Goal: Information Seeking & Learning: Learn about a topic

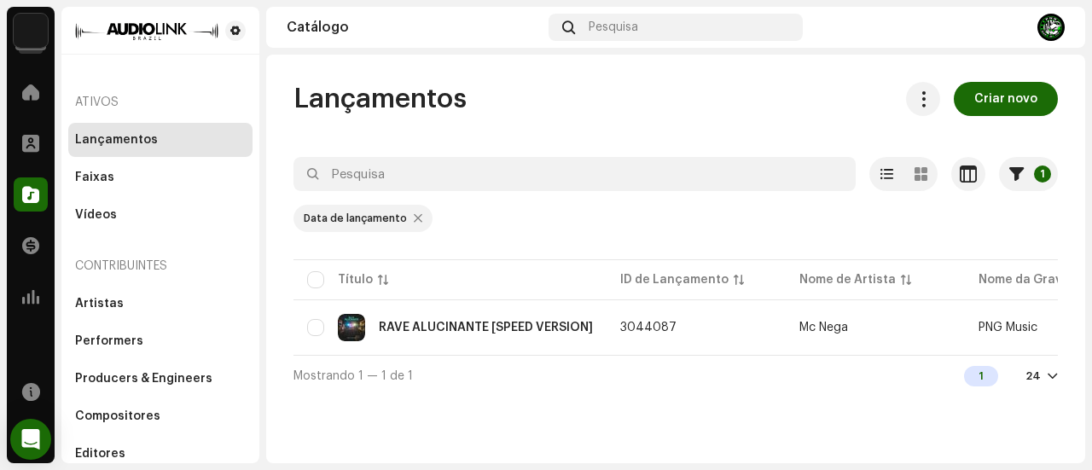
click at [414, 216] on div at bounding box center [418, 219] width 9 height 14
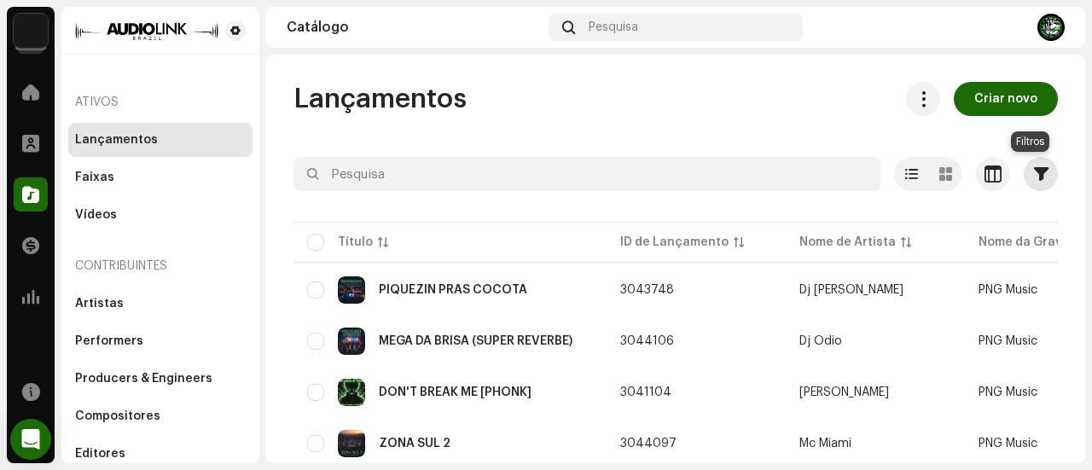
click at [1040, 177] on button "button" at bounding box center [1041, 174] width 34 height 34
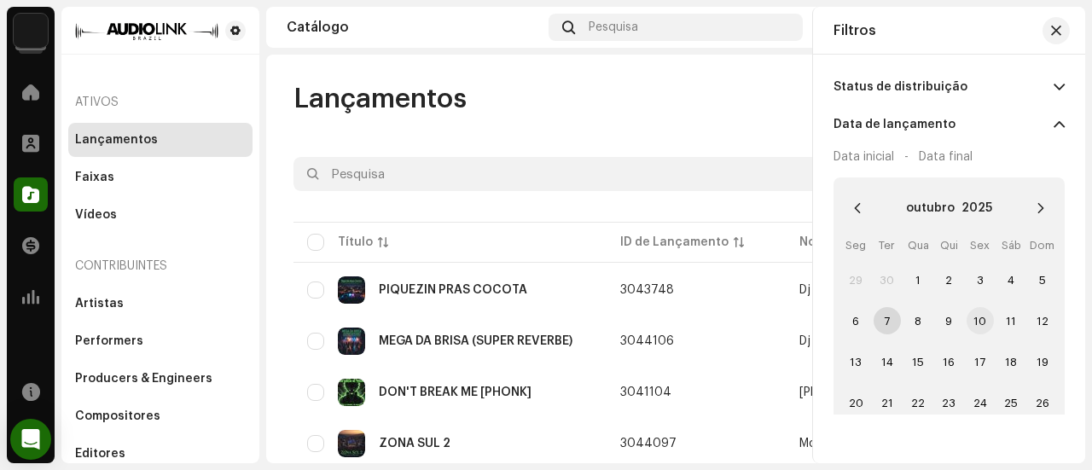
click at [971, 321] on span "10" at bounding box center [980, 320] width 27 height 27
click at [971, 320] on span "10" at bounding box center [980, 320] width 27 height 27
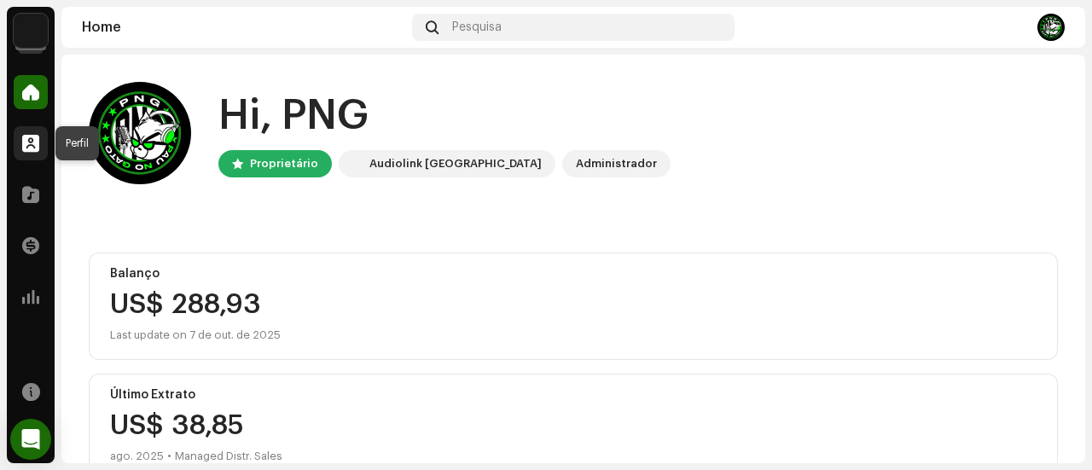
click at [26, 152] on div at bounding box center [31, 143] width 34 height 34
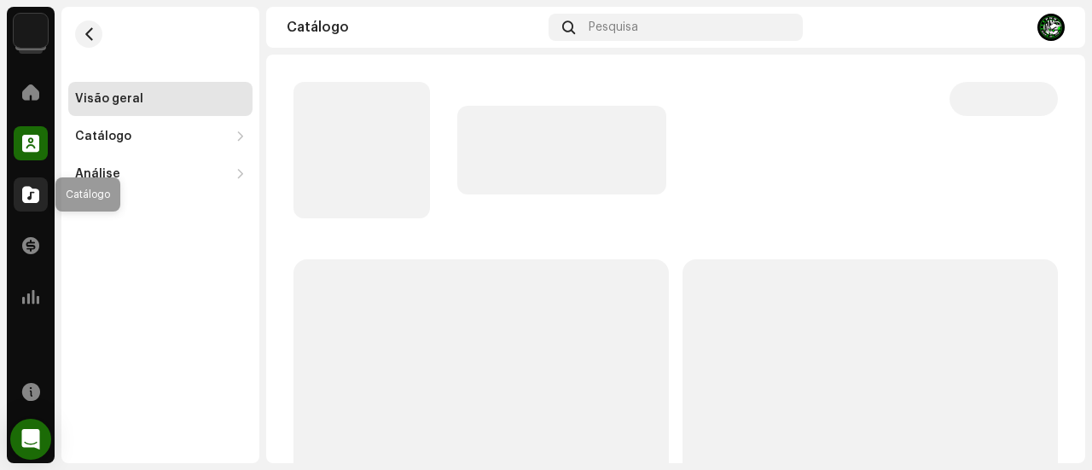
click at [44, 196] on div at bounding box center [31, 194] width 34 height 34
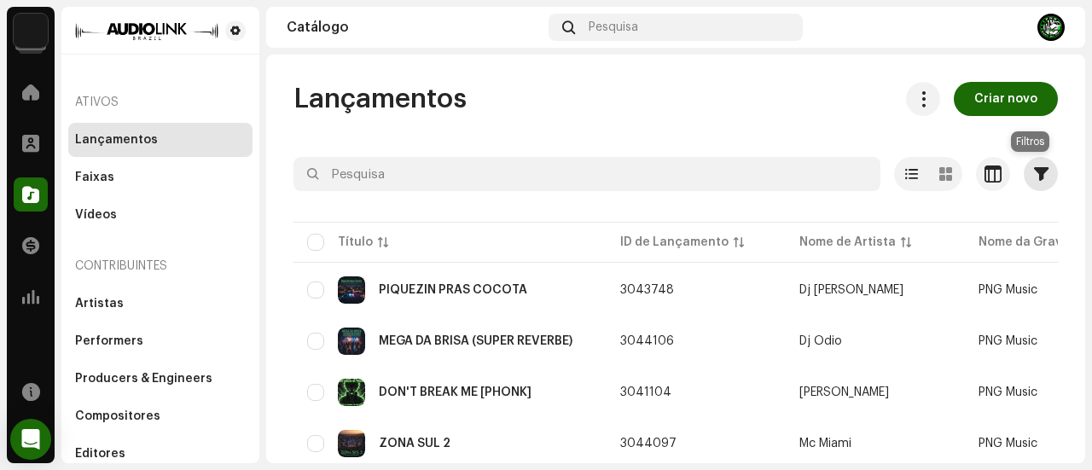
click at [1034, 175] on span "button" at bounding box center [1041, 174] width 15 height 14
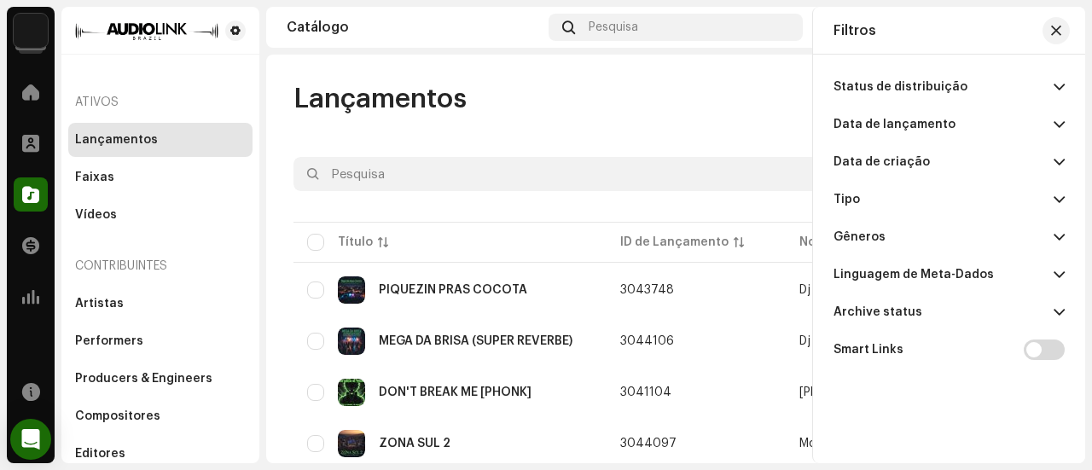
click at [1009, 125] on p-accordion-header "Data de lançamento" at bounding box center [949, 125] width 231 height 38
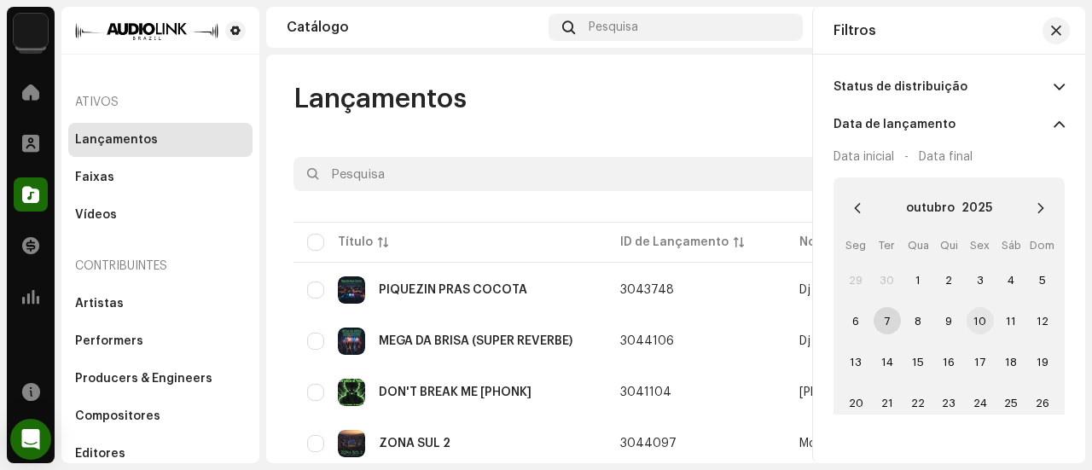
click at [977, 318] on span "10" at bounding box center [980, 320] width 27 height 27
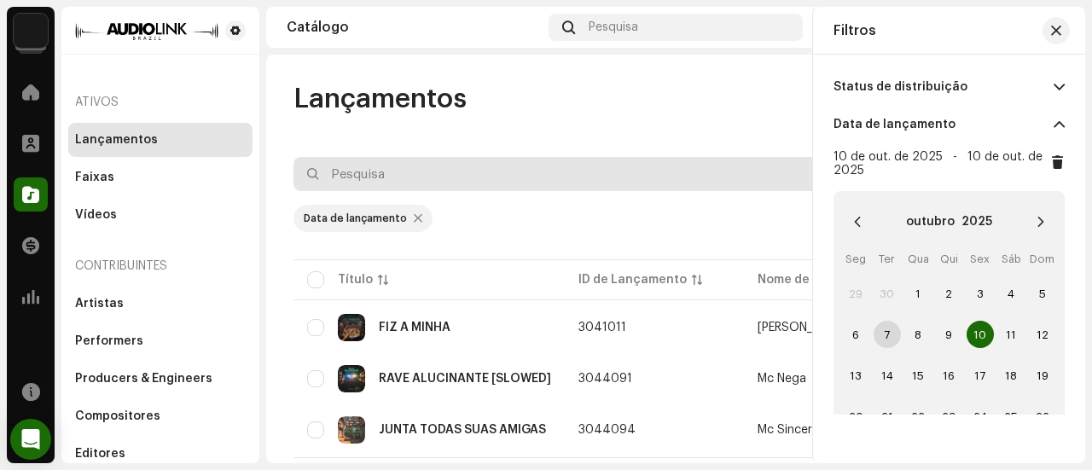
scroll to position [41, 0]
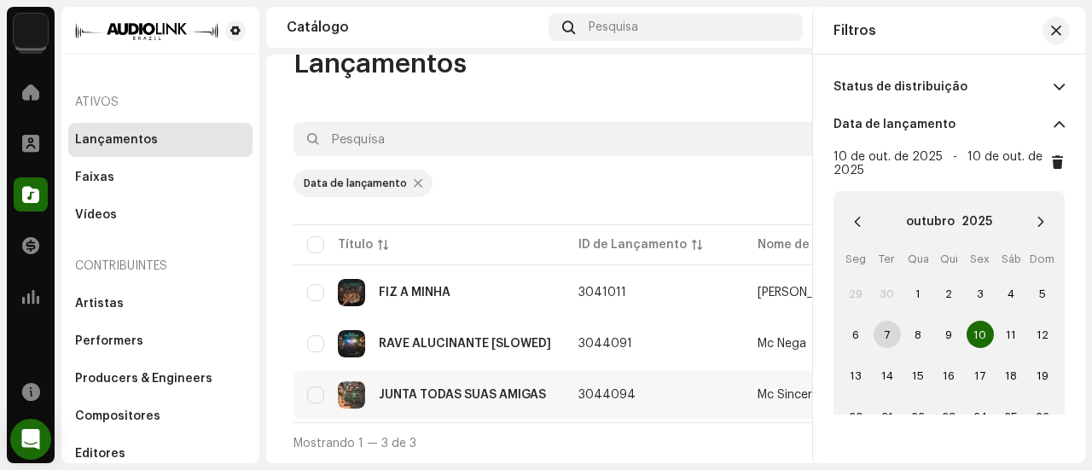
click at [498, 392] on div "JUNTA TODAS SUAS AMIGAS" at bounding box center [462, 395] width 167 height 12
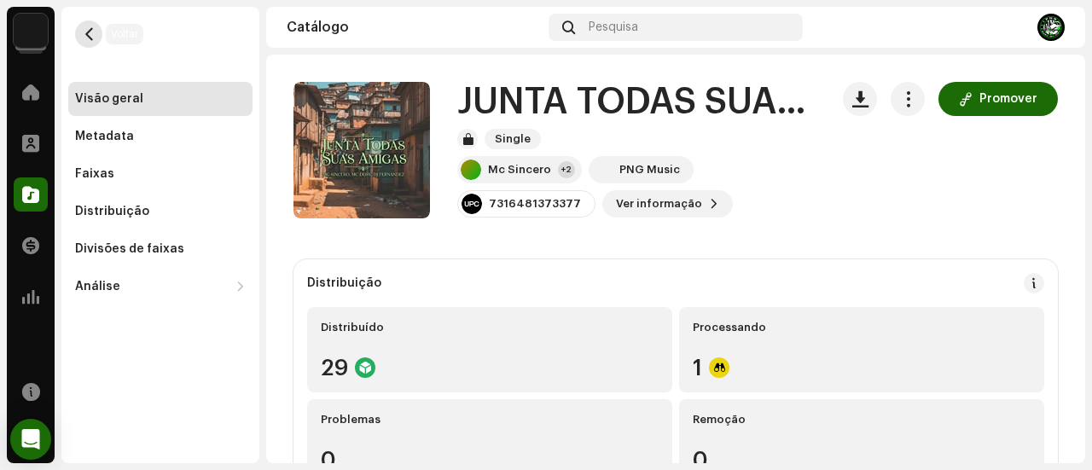
click at [90, 35] on span "button" at bounding box center [89, 34] width 13 height 14
